Goal: Information Seeking & Learning: Learn about a topic

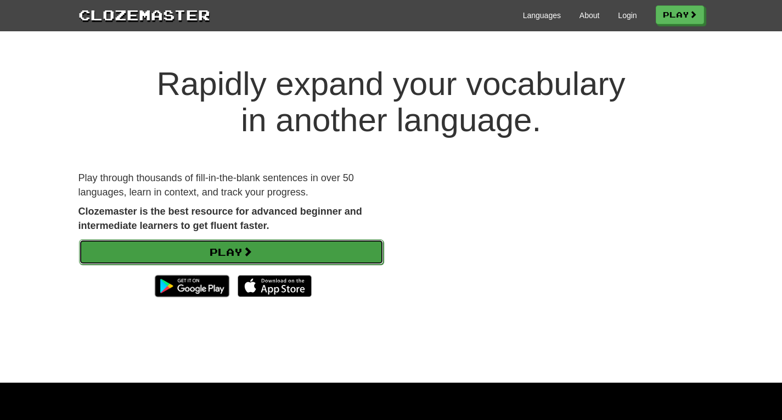
click at [252, 246] on span at bounding box center [248, 251] width 10 height 10
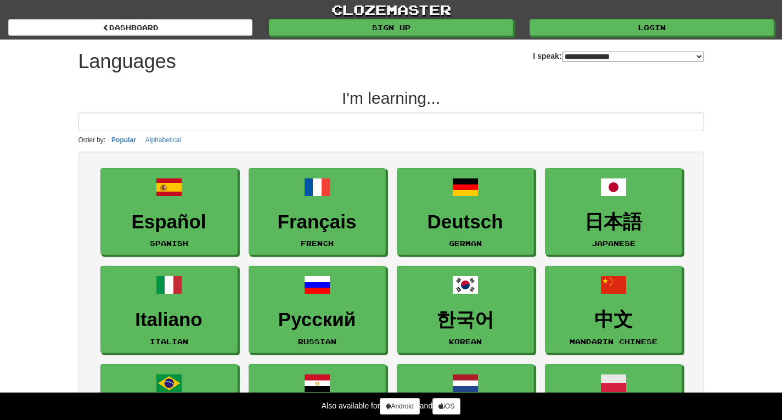
select select "*******"
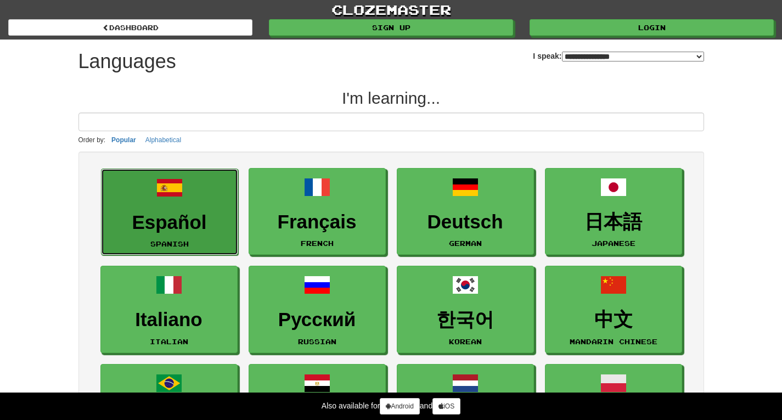
click at [189, 232] on h3 "Español" at bounding box center [169, 222] width 125 height 21
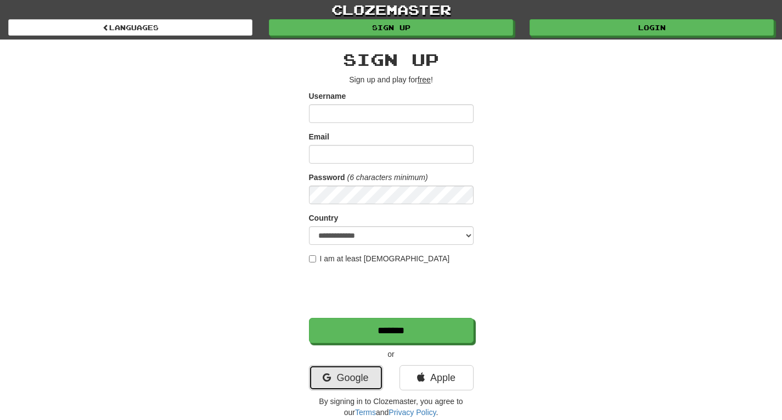
click at [341, 378] on link "Google" at bounding box center [346, 377] width 74 height 25
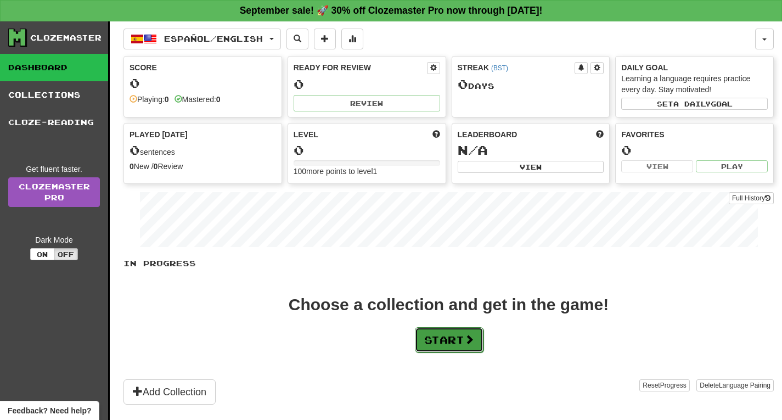
click at [454, 344] on button "Start" at bounding box center [449, 339] width 69 height 25
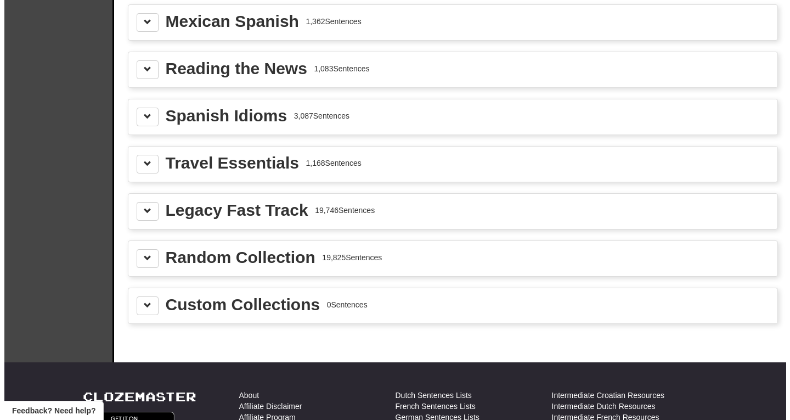
scroll to position [356, 0]
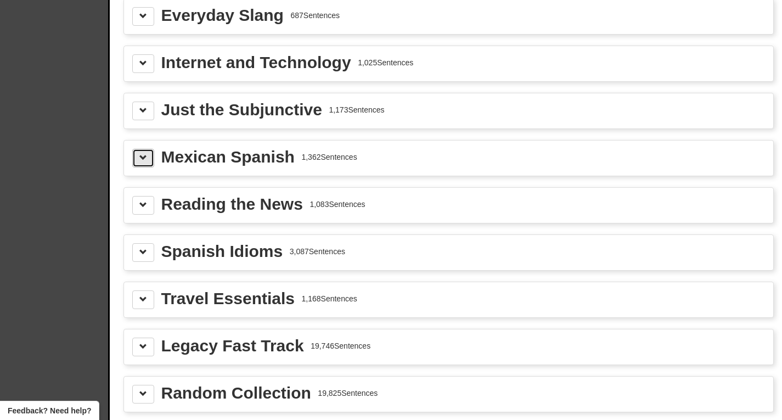
click at [143, 161] on span at bounding box center [143, 158] width 8 height 8
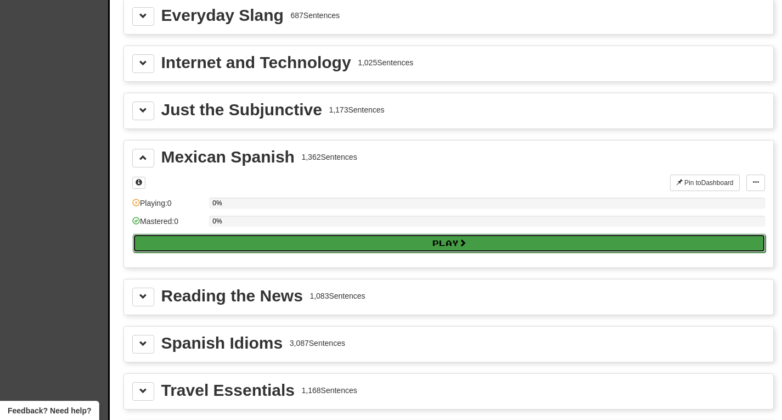
click at [394, 242] on button "Play" at bounding box center [449, 243] width 633 height 19
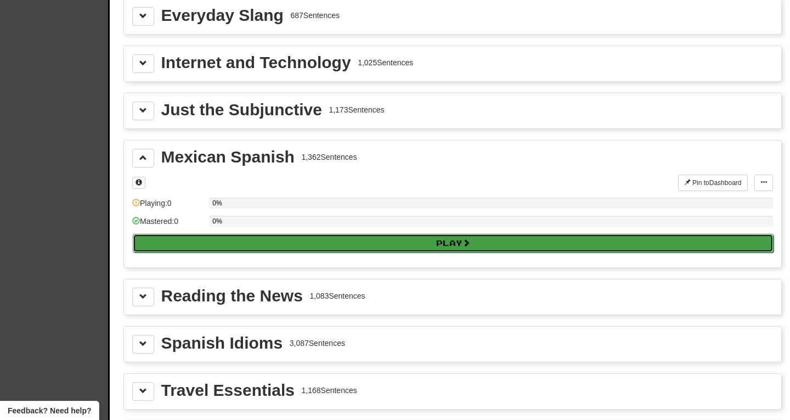
select select "**"
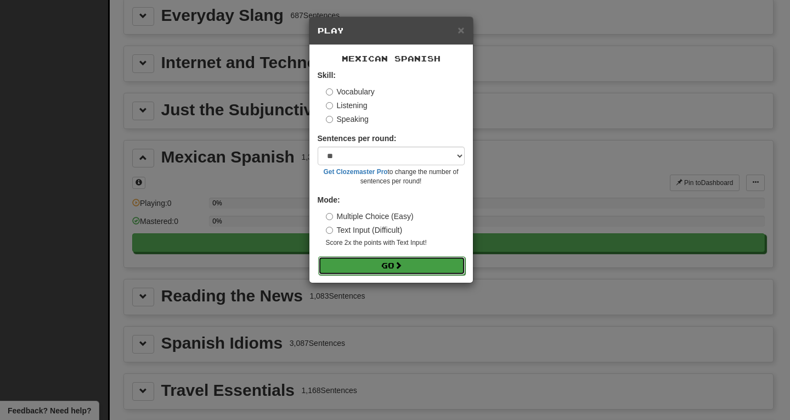
click at [402, 264] on span at bounding box center [399, 265] width 8 height 8
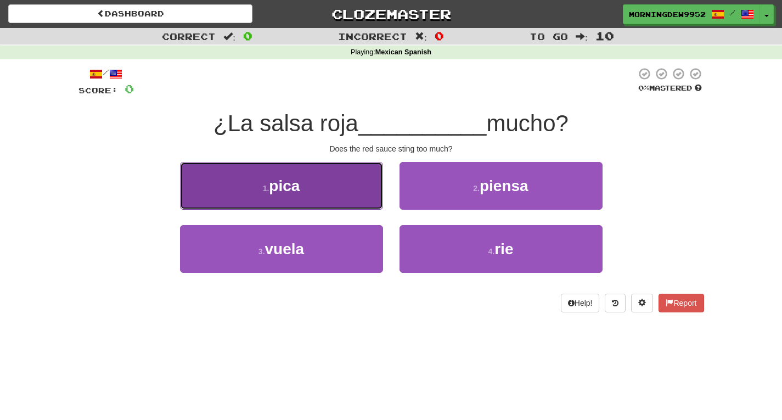
click at [316, 182] on button "1 . [MEDICAL_DATA]" at bounding box center [281, 186] width 203 height 48
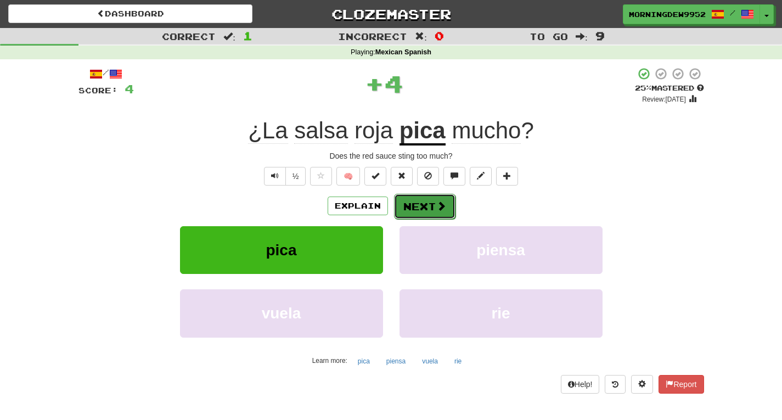
click at [407, 210] on button "Next" at bounding box center [424, 206] width 61 height 25
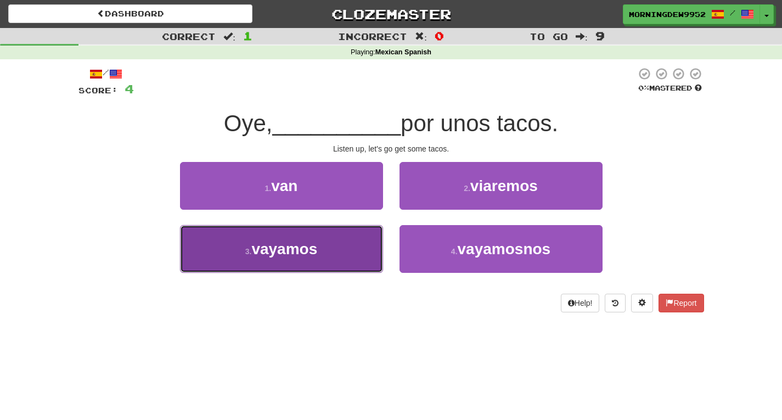
click at [334, 243] on button "3 . [GEOGRAPHIC_DATA]" at bounding box center [281, 249] width 203 height 48
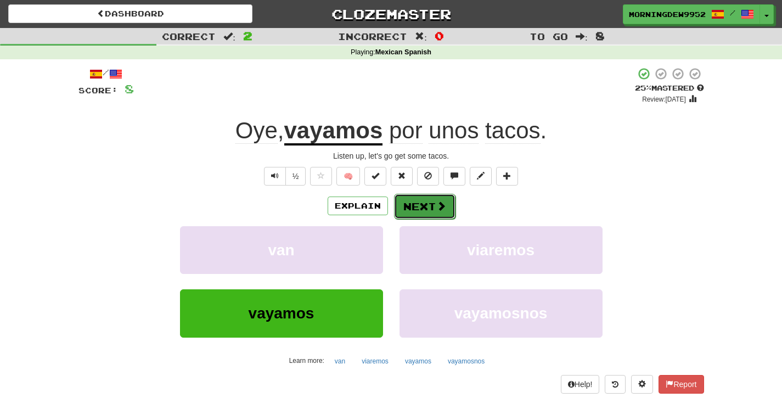
click at [407, 206] on button "Next" at bounding box center [424, 206] width 61 height 25
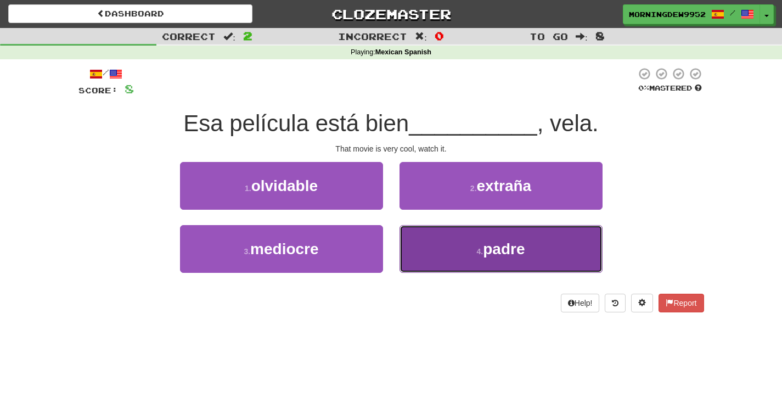
click at [438, 252] on button "4 . padre" at bounding box center [501, 249] width 203 height 48
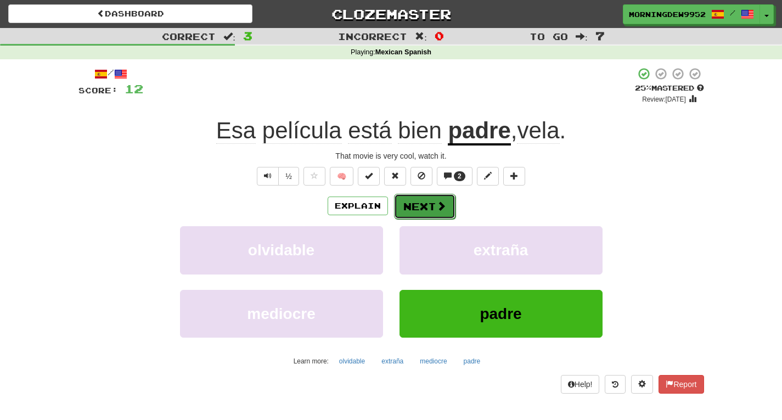
click at [431, 204] on button "Next" at bounding box center [424, 206] width 61 height 25
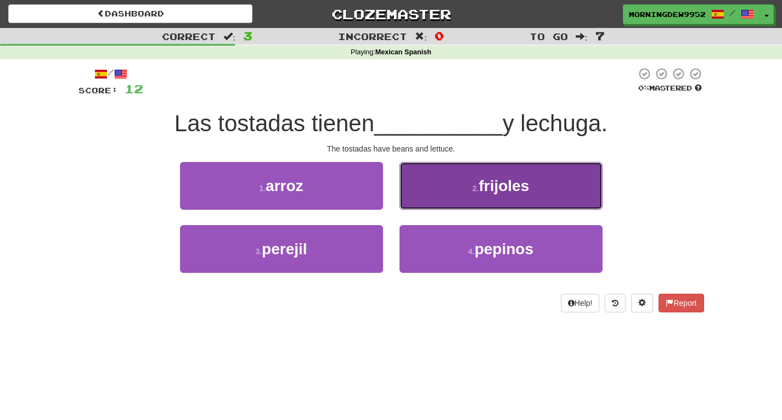
click at [430, 188] on button "2 . frijoles" at bounding box center [501, 186] width 203 height 48
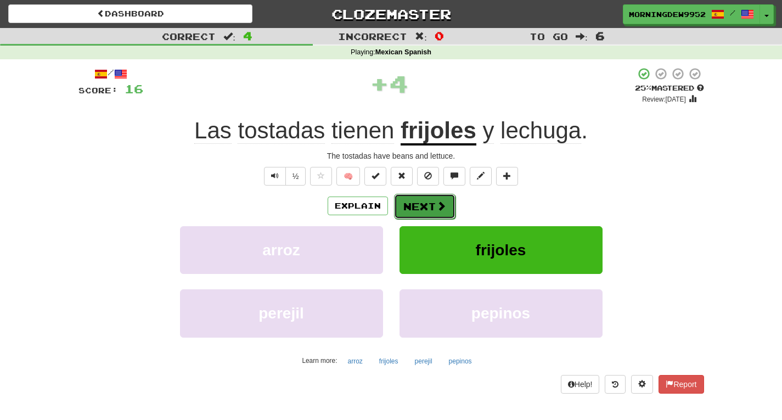
click at [440, 205] on span at bounding box center [441, 206] width 10 height 10
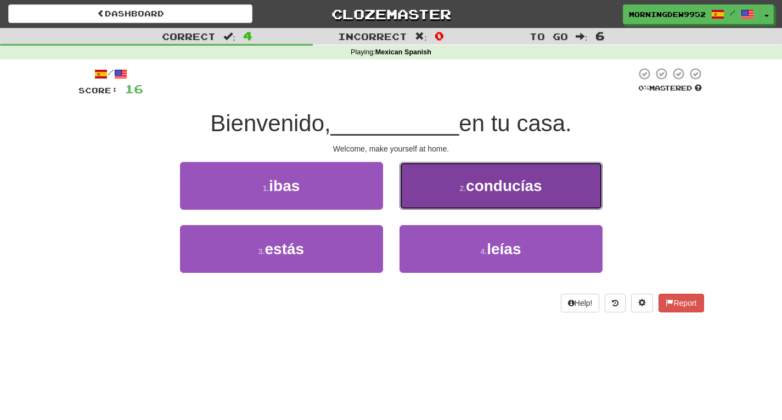
click at [441, 190] on button "2 . conducías" at bounding box center [501, 186] width 203 height 48
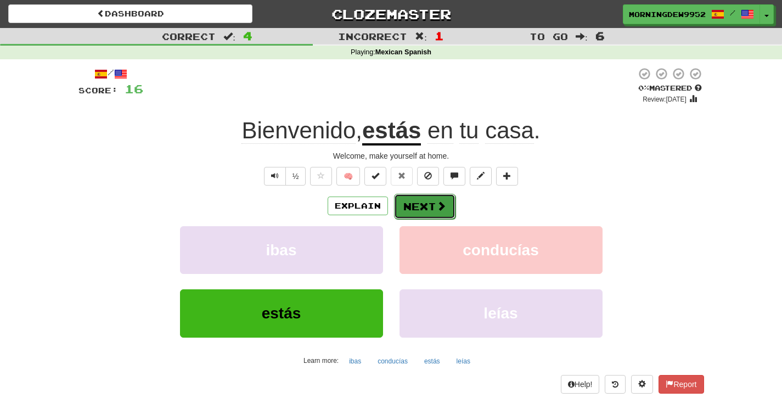
click at [401, 214] on button "Next" at bounding box center [424, 206] width 61 height 25
